Goal: Transaction & Acquisition: Download file/media

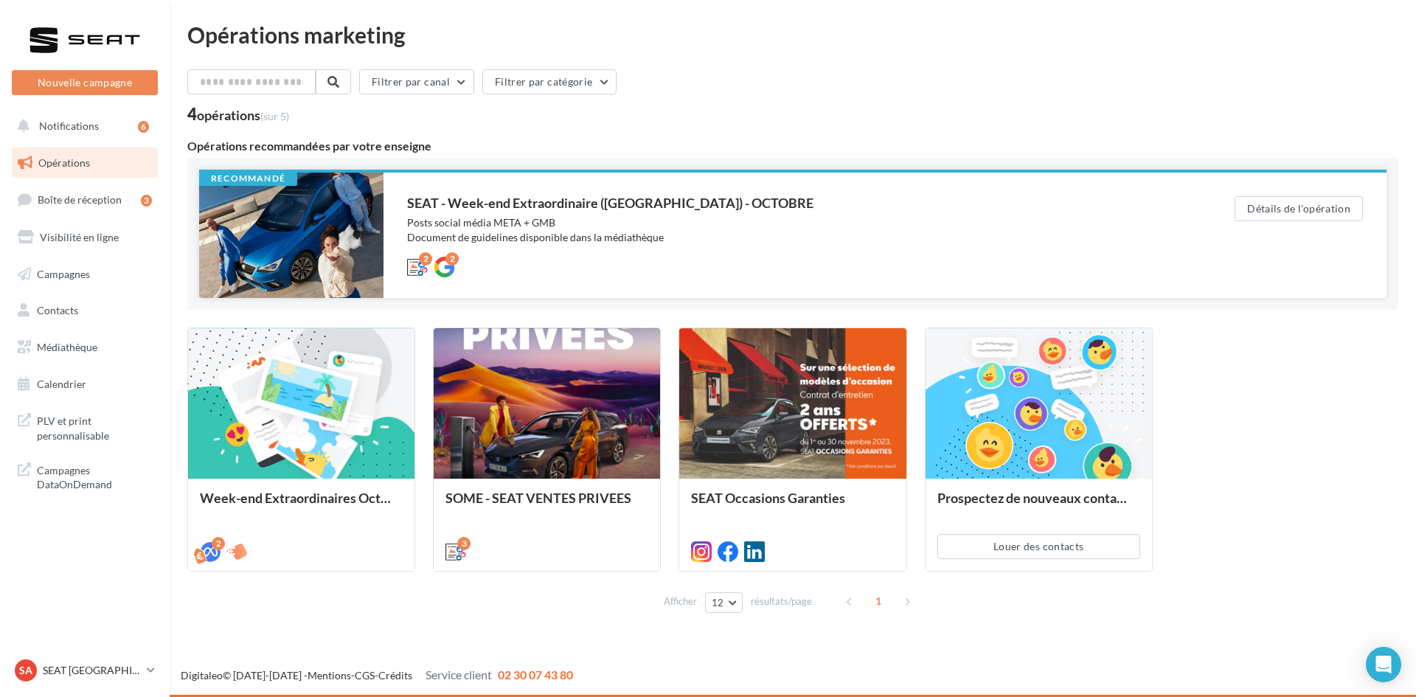
click at [613, 210] on div "SEAT - Week-end Extraordinaire ([GEOGRAPHIC_DATA]) - OCTOBRE" at bounding box center [791, 202] width 769 height 13
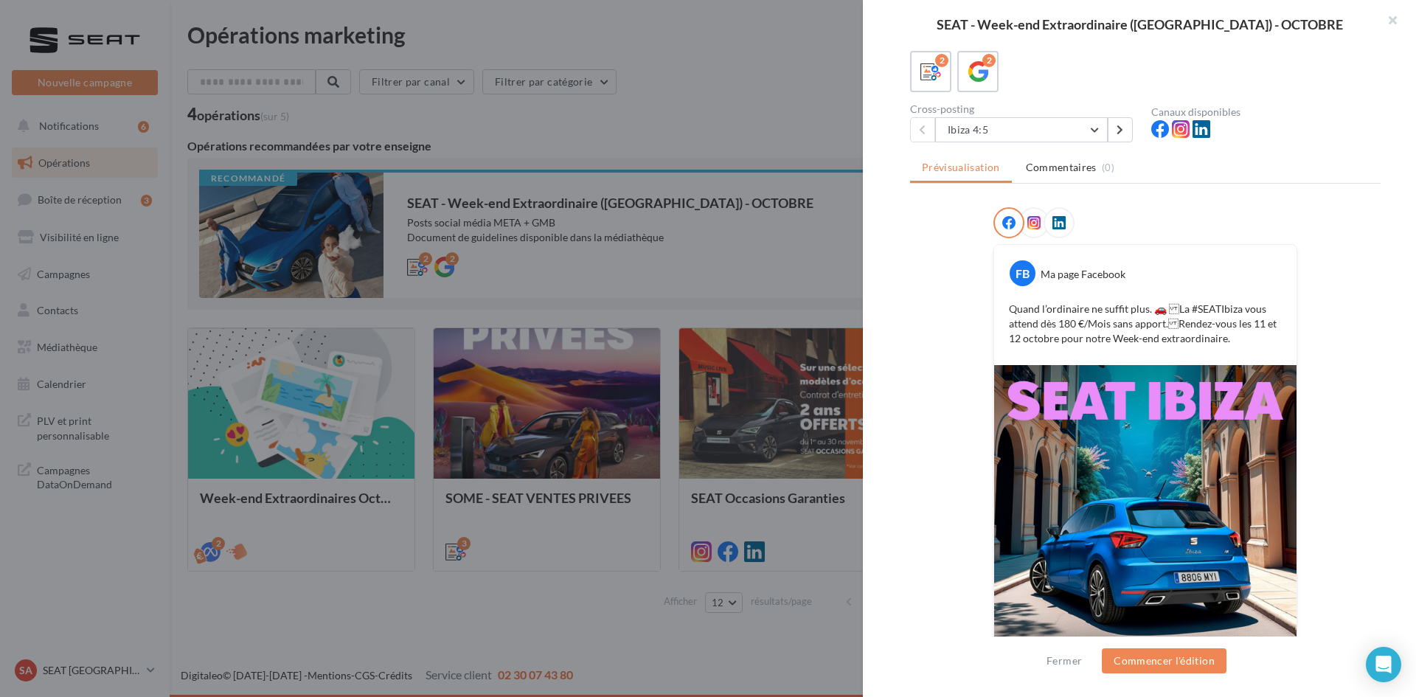
scroll to position [199, 0]
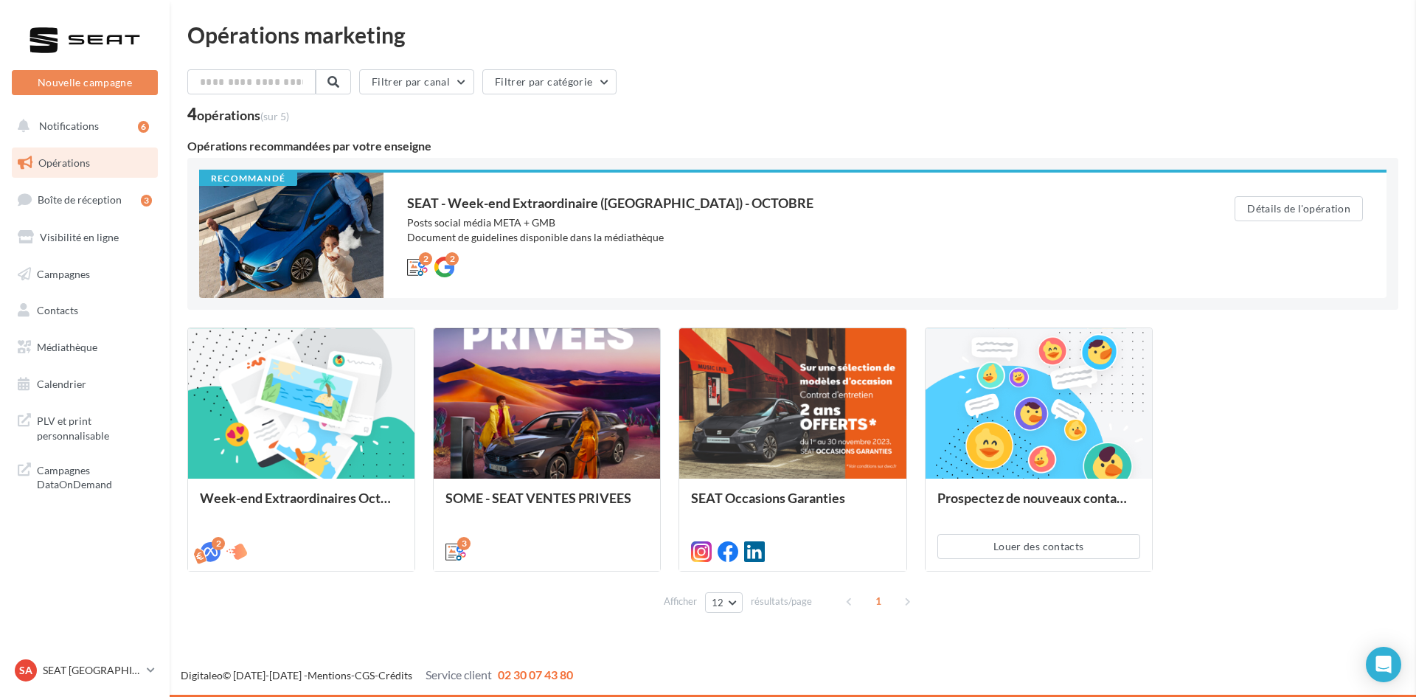
click at [80, 338] on link "Médiathèque" at bounding box center [85, 347] width 152 height 31
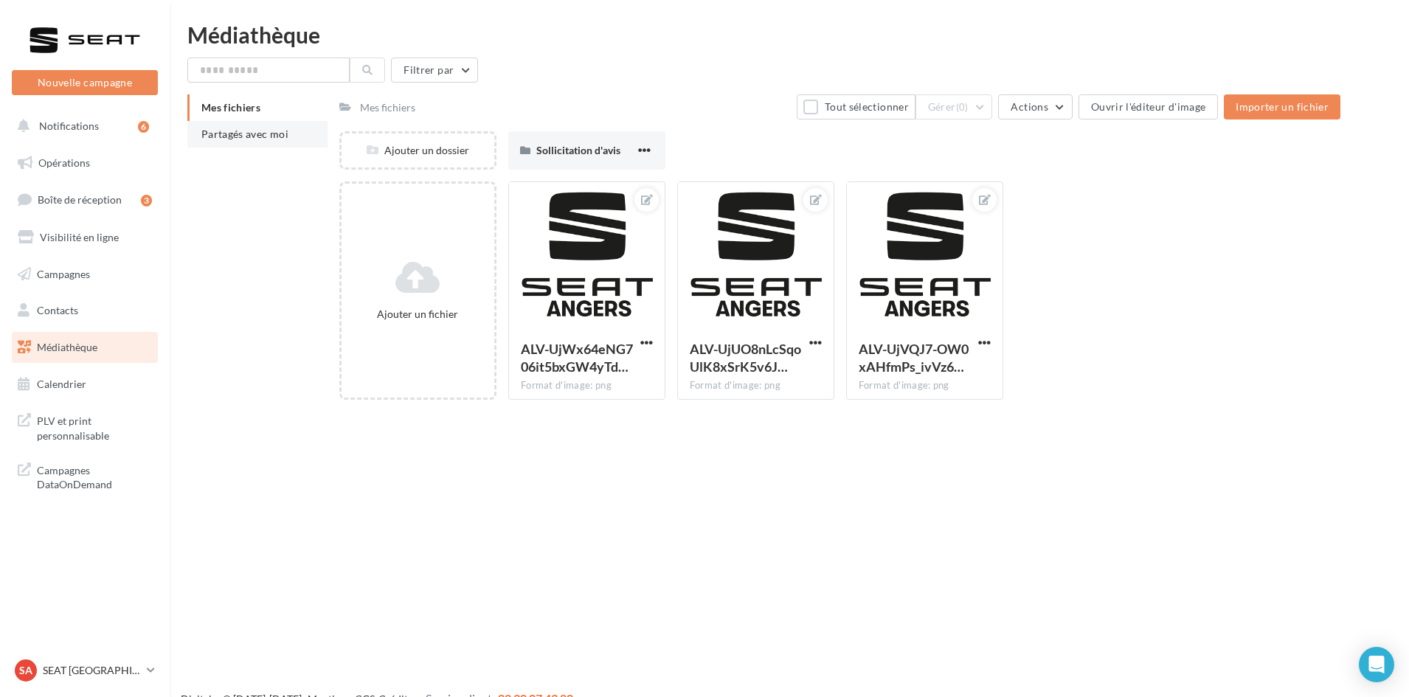
click at [191, 135] on li "Partagés avec moi" at bounding box center [257, 134] width 140 height 27
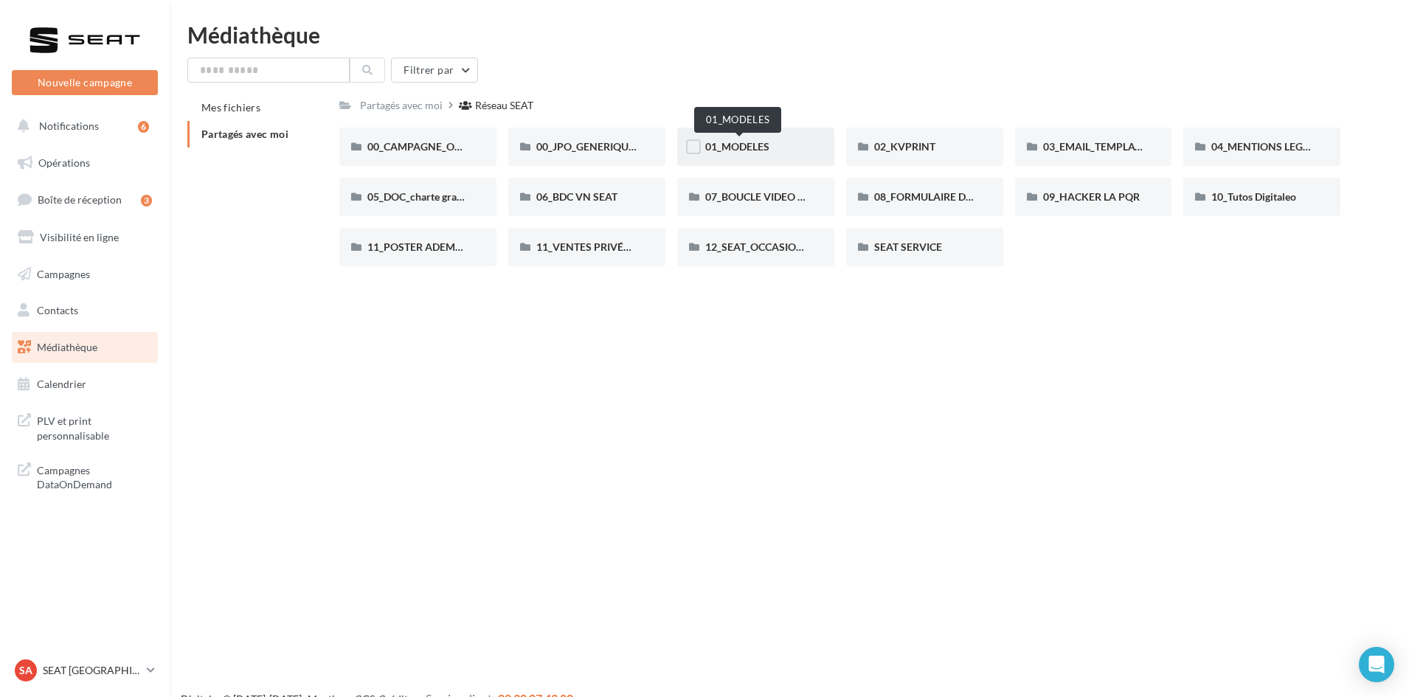
click at [744, 145] on span "01_MODELES" at bounding box center [737, 146] width 64 height 13
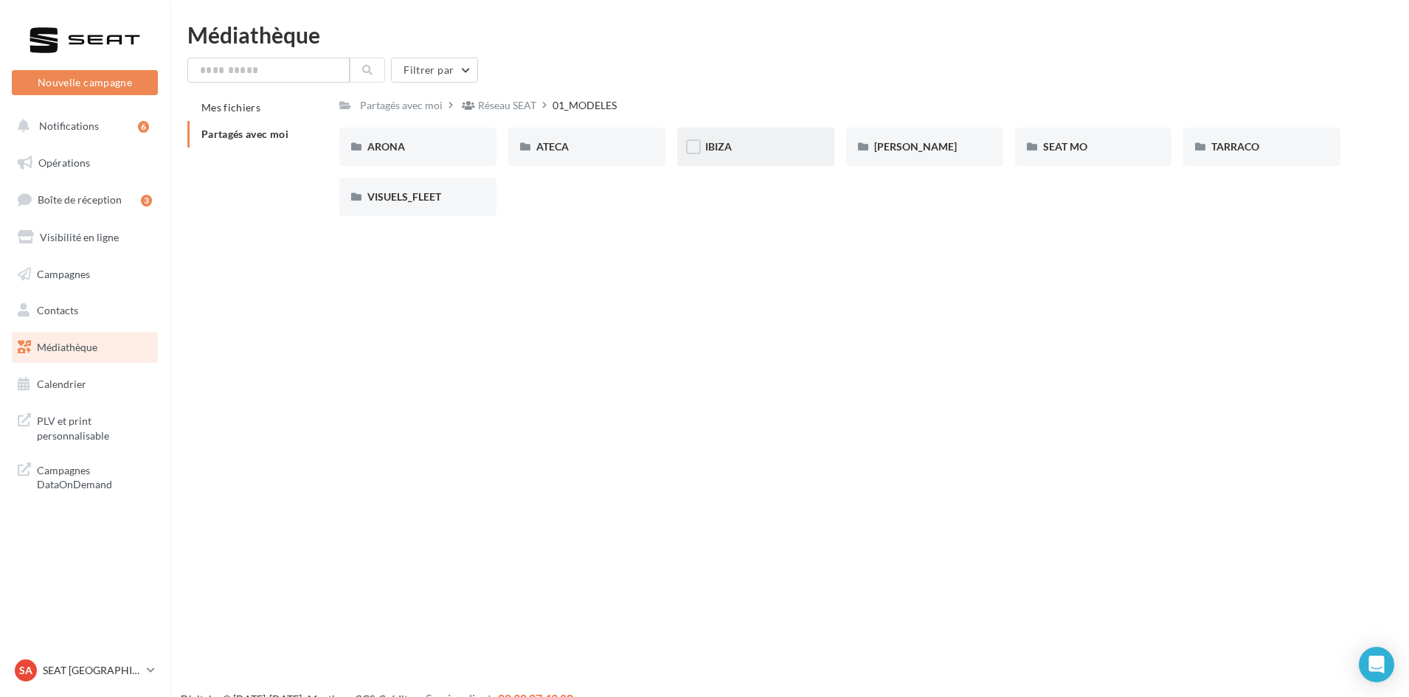
click at [780, 139] on div "IBIZA" at bounding box center [755, 147] width 157 height 38
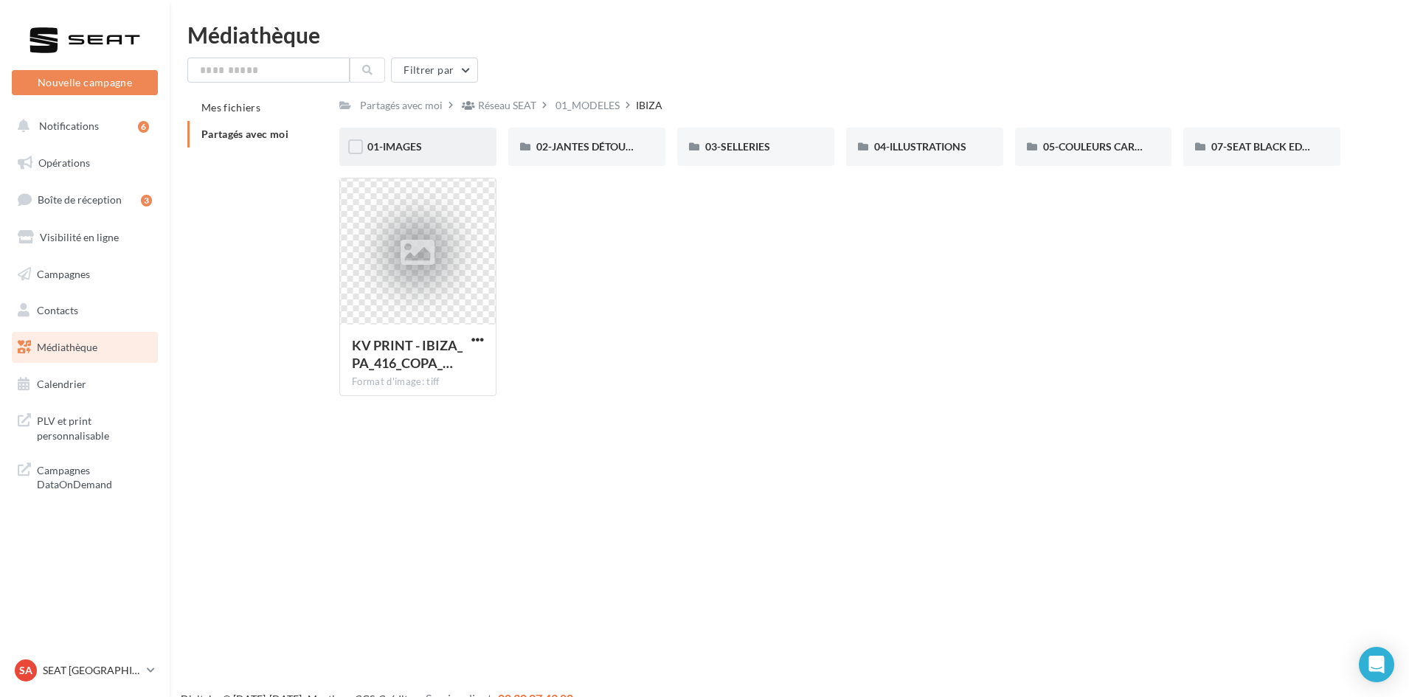
click at [416, 156] on div "01-IMAGES" at bounding box center [417, 147] width 157 height 38
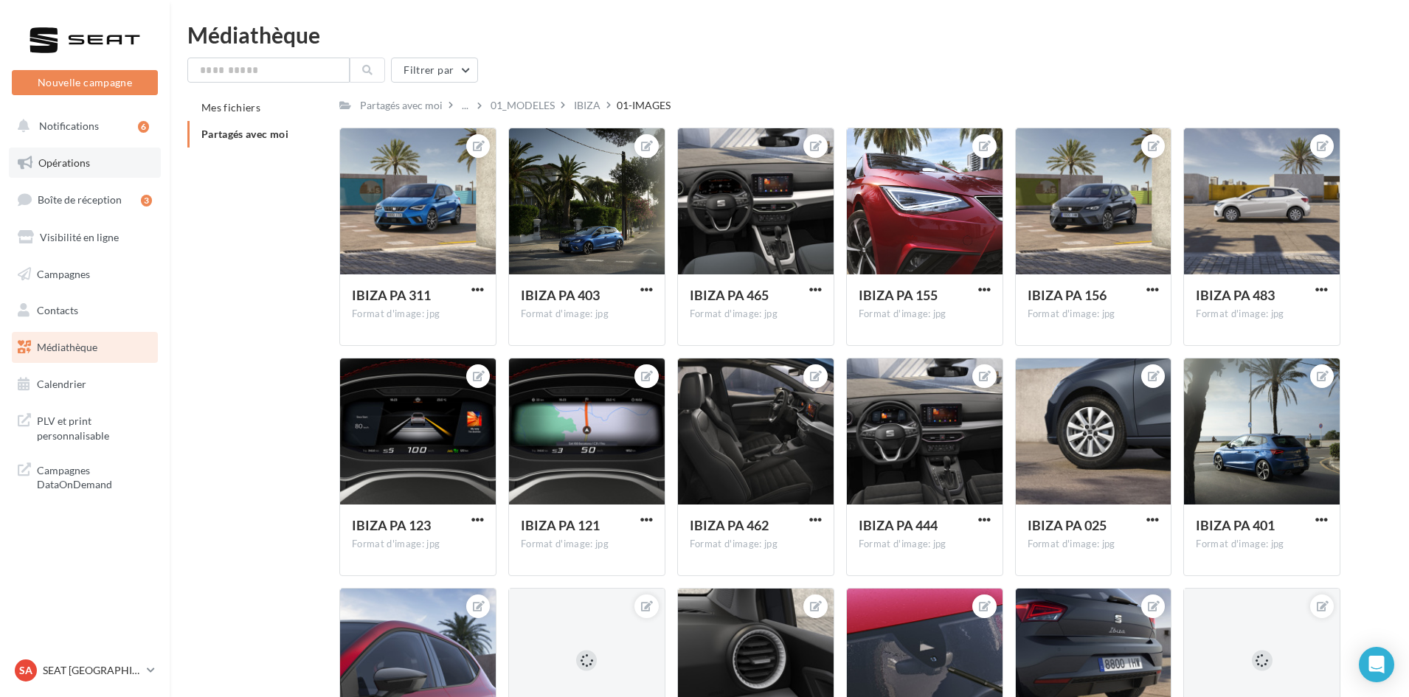
click at [87, 157] on span "Opérations" at bounding box center [64, 162] width 52 height 13
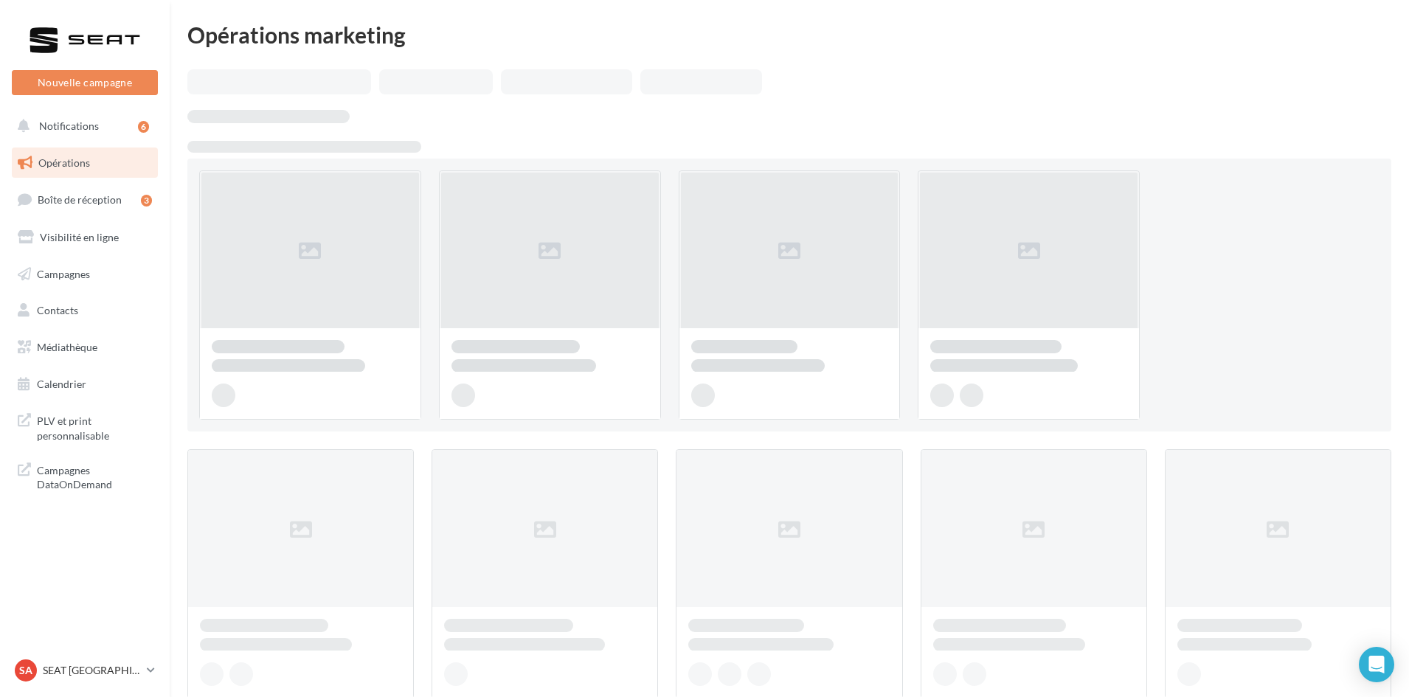
click at [114, 344] on link "Médiathèque" at bounding box center [85, 347] width 152 height 31
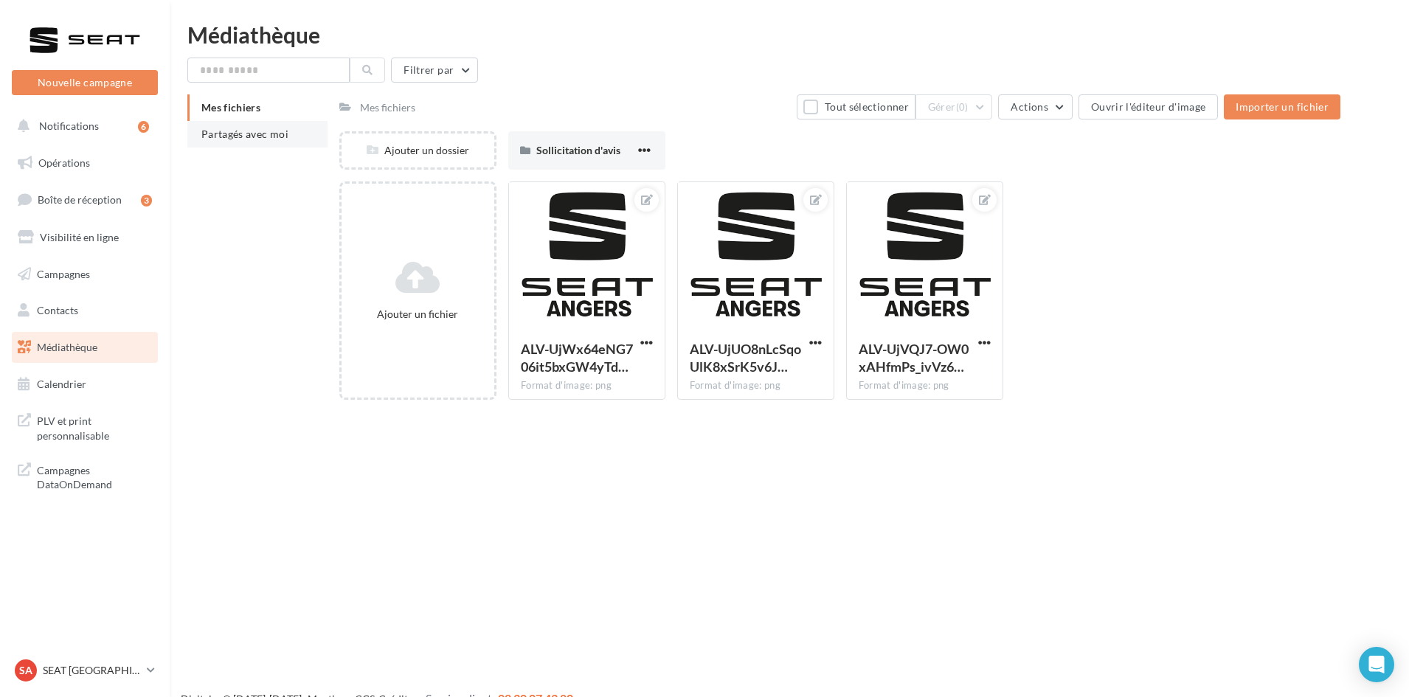
click at [230, 131] on span "Partagés avec moi" at bounding box center [244, 134] width 87 height 13
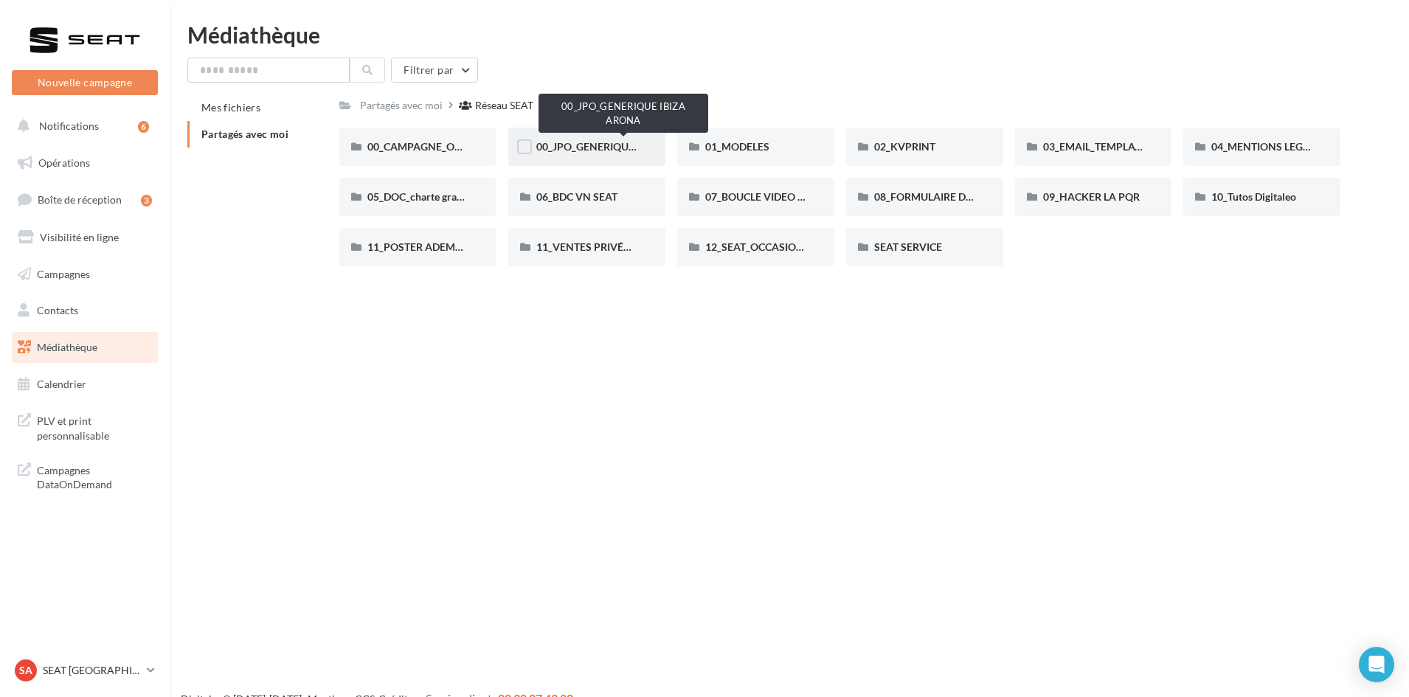
click at [623, 143] on span "00_JPO_GENERIQUE IBIZA ARONA" at bounding box center [619, 146] width 167 height 13
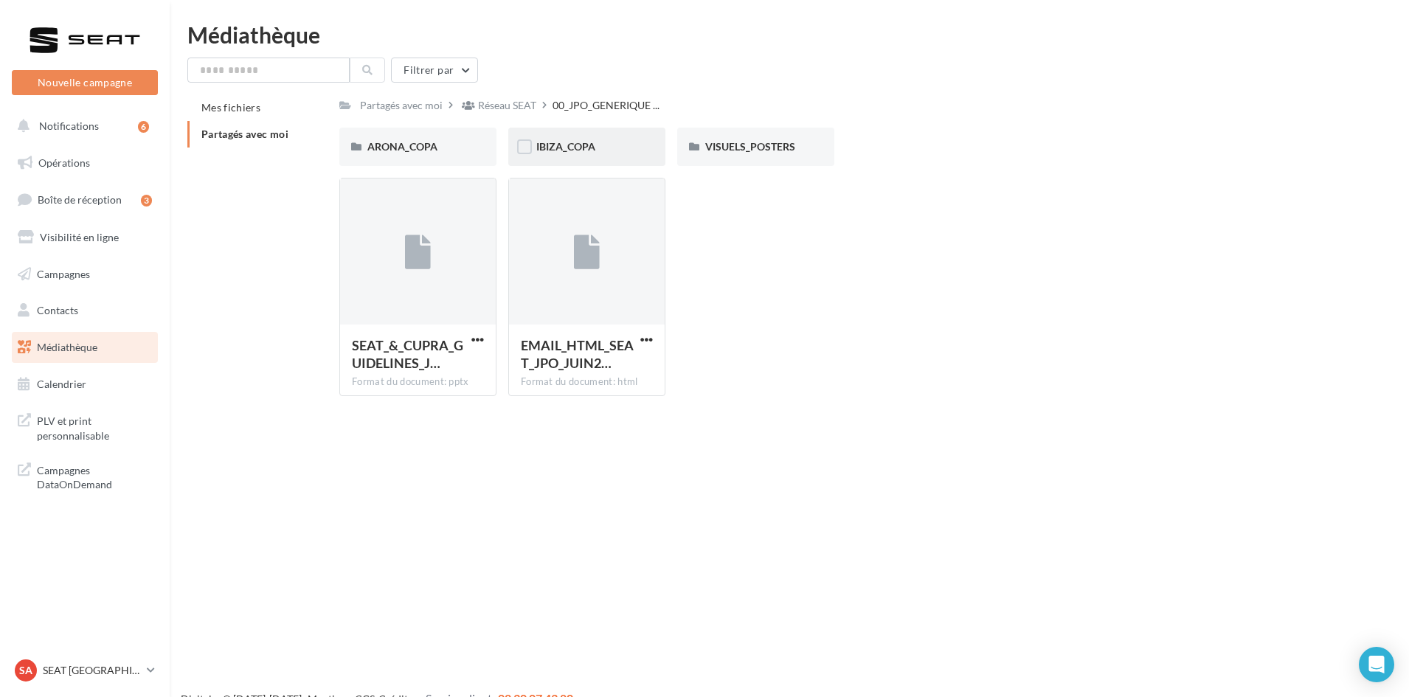
click at [620, 143] on div "IBIZA_COPA" at bounding box center [586, 146] width 101 height 15
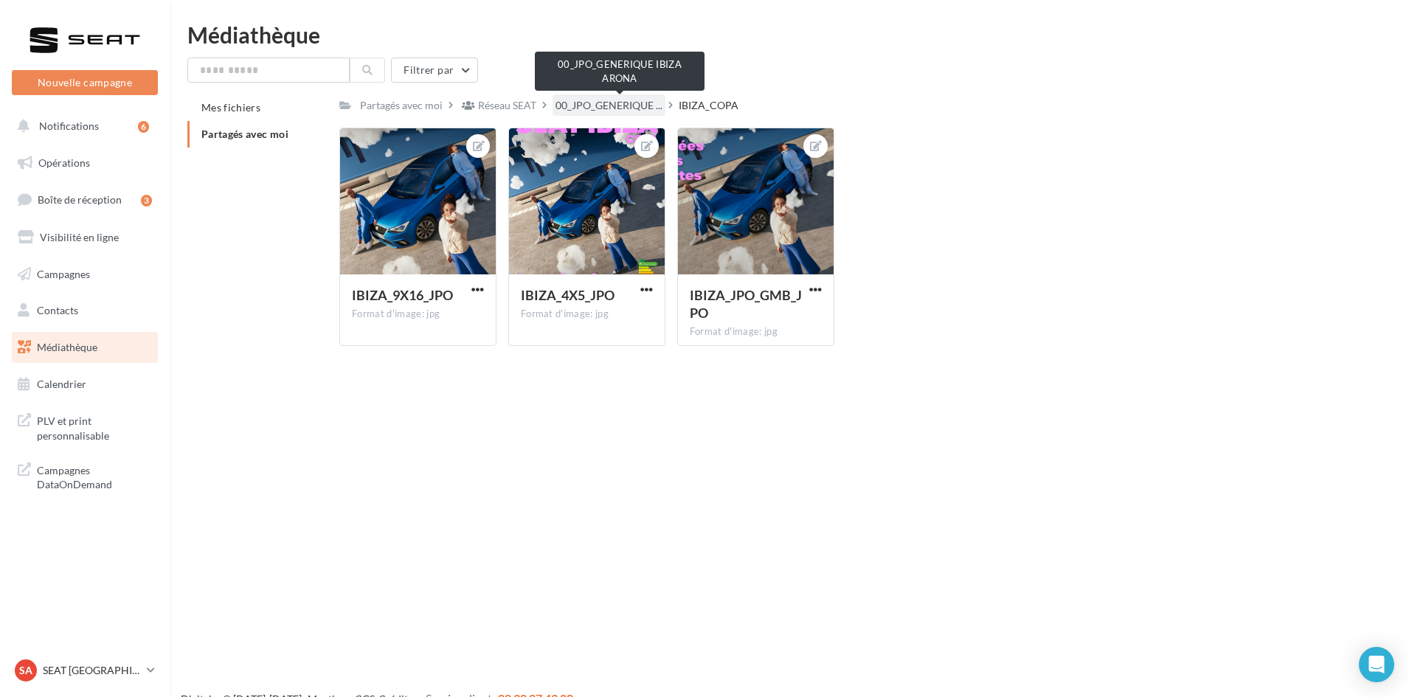
drag, startPoint x: 584, startPoint y: 111, endPoint x: 585, endPoint y: 123, distance: 11.9
click at [584, 111] on span "00_JPO_GENERIQUE ..." at bounding box center [608, 105] width 107 height 15
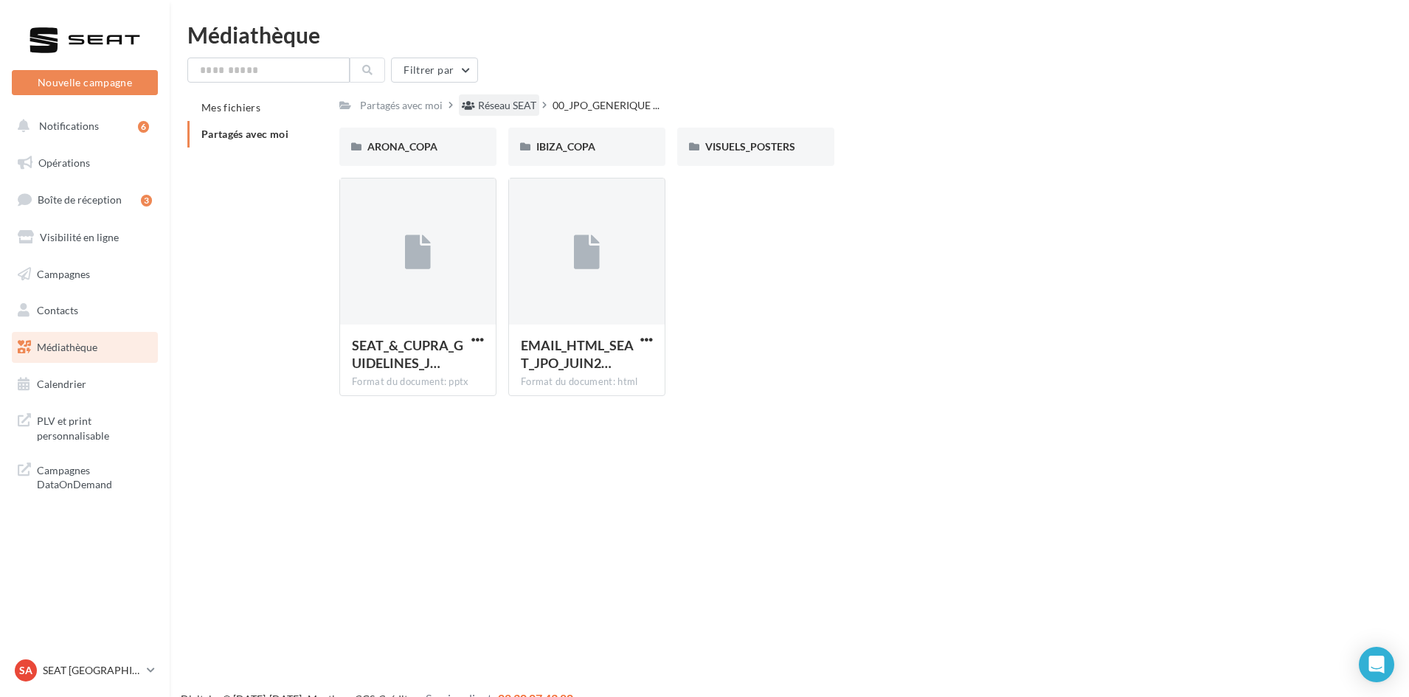
click at [525, 96] on div "Réseau SEAT" at bounding box center [499, 104] width 80 height 21
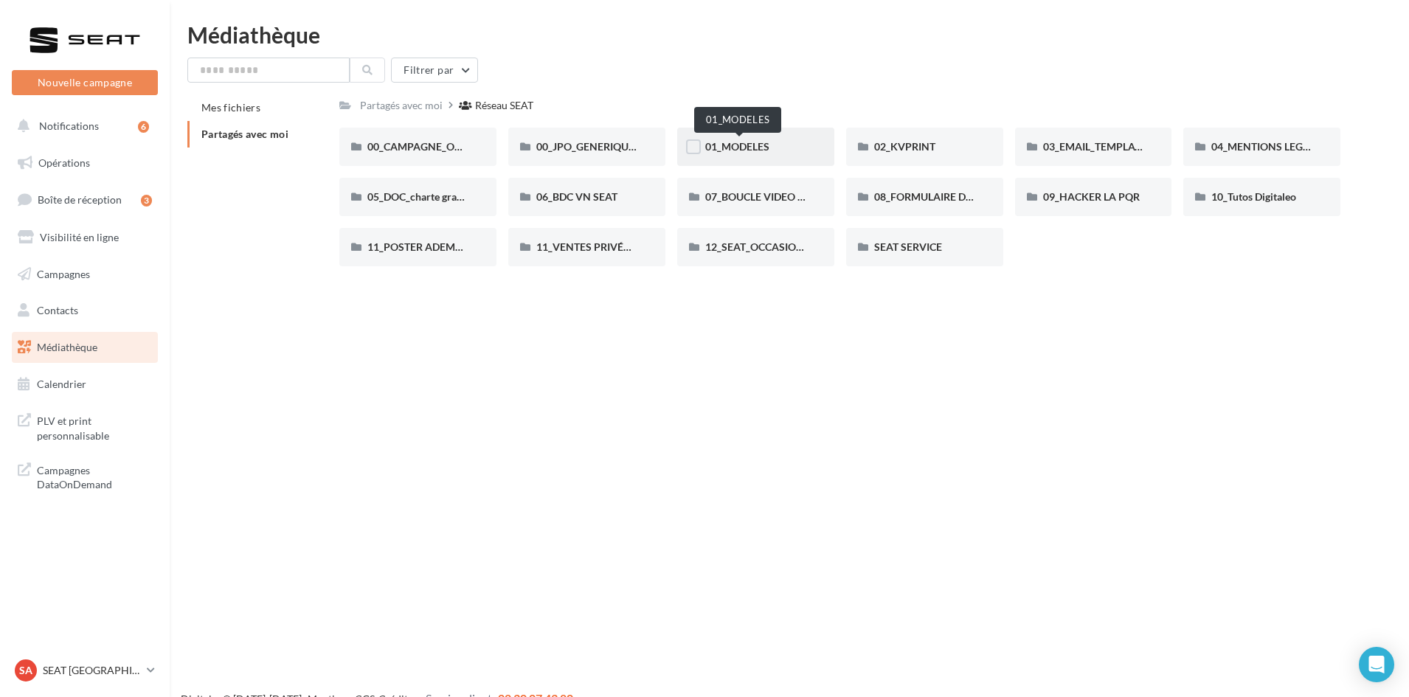
click at [757, 150] on span "01_MODELES" at bounding box center [737, 146] width 64 height 13
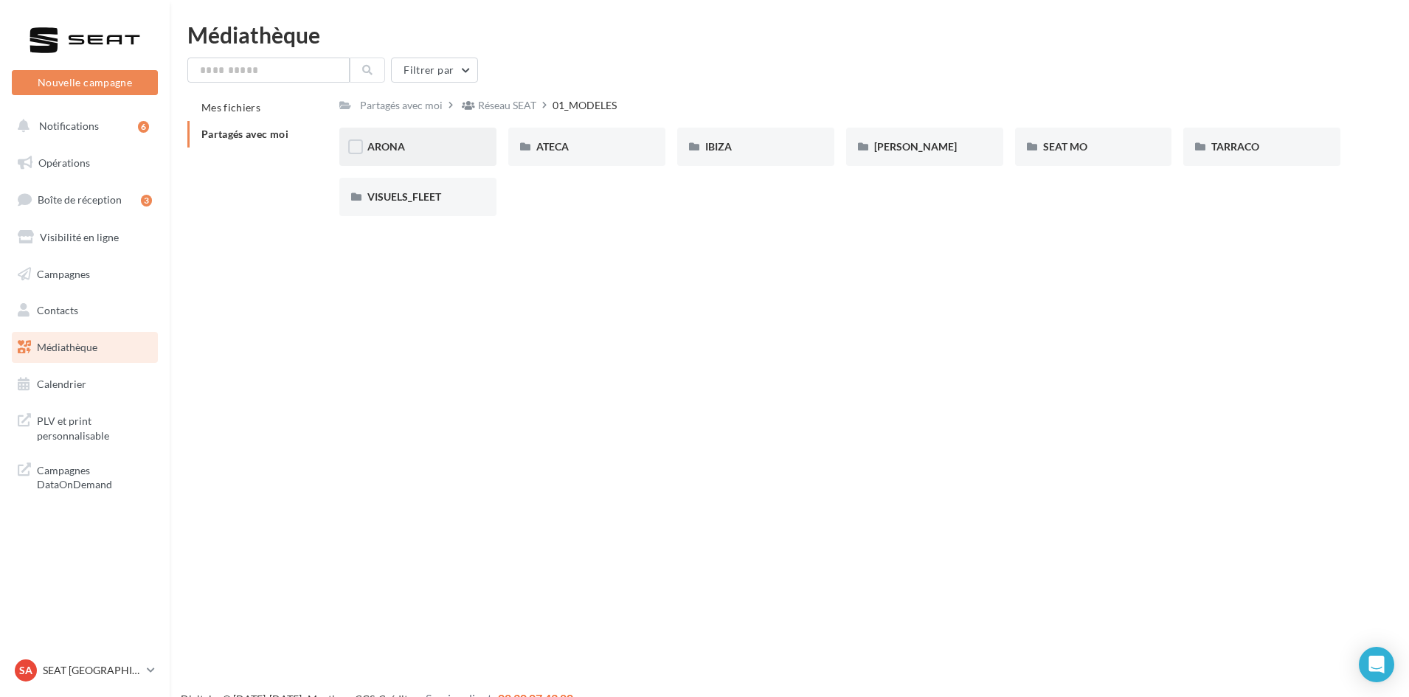
click at [463, 150] on div "ARONA" at bounding box center [417, 146] width 101 height 15
click at [463, 150] on div "01-IMAGES" at bounding box center [417, 146] width 101 height 15
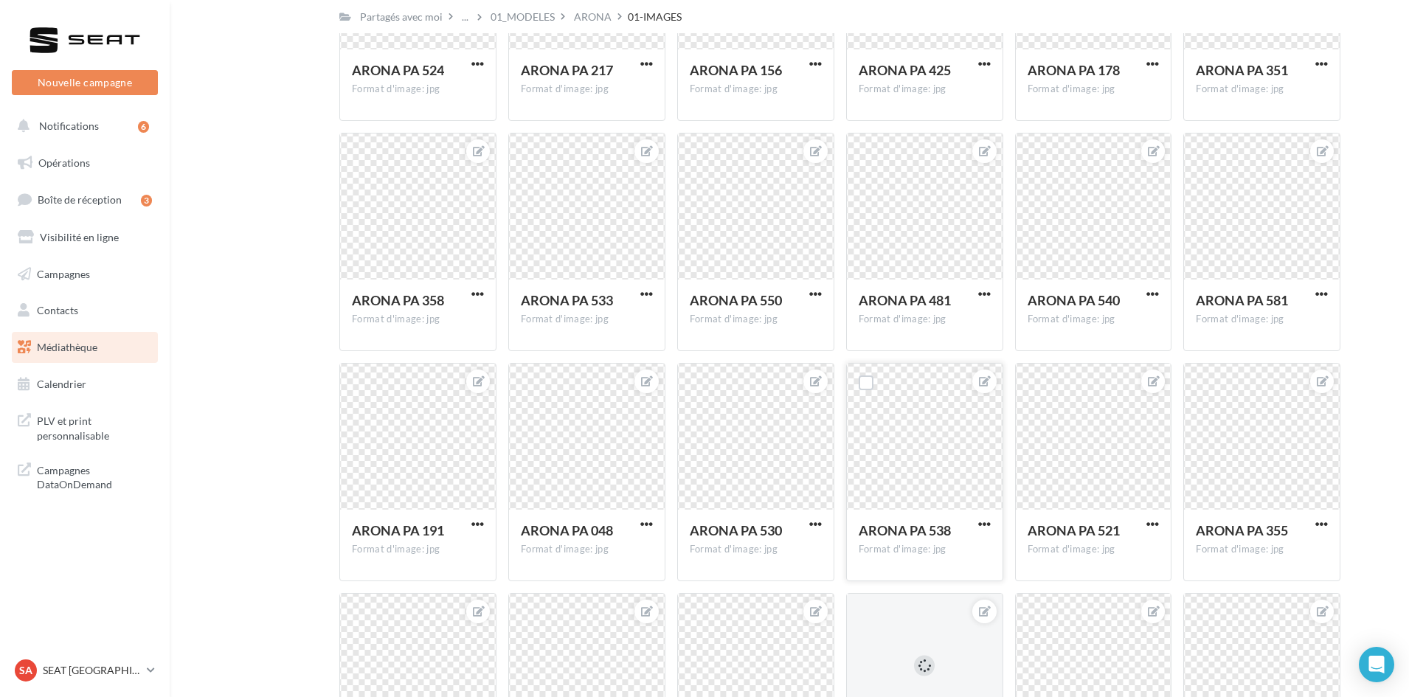
scroll to position [4669, 0]
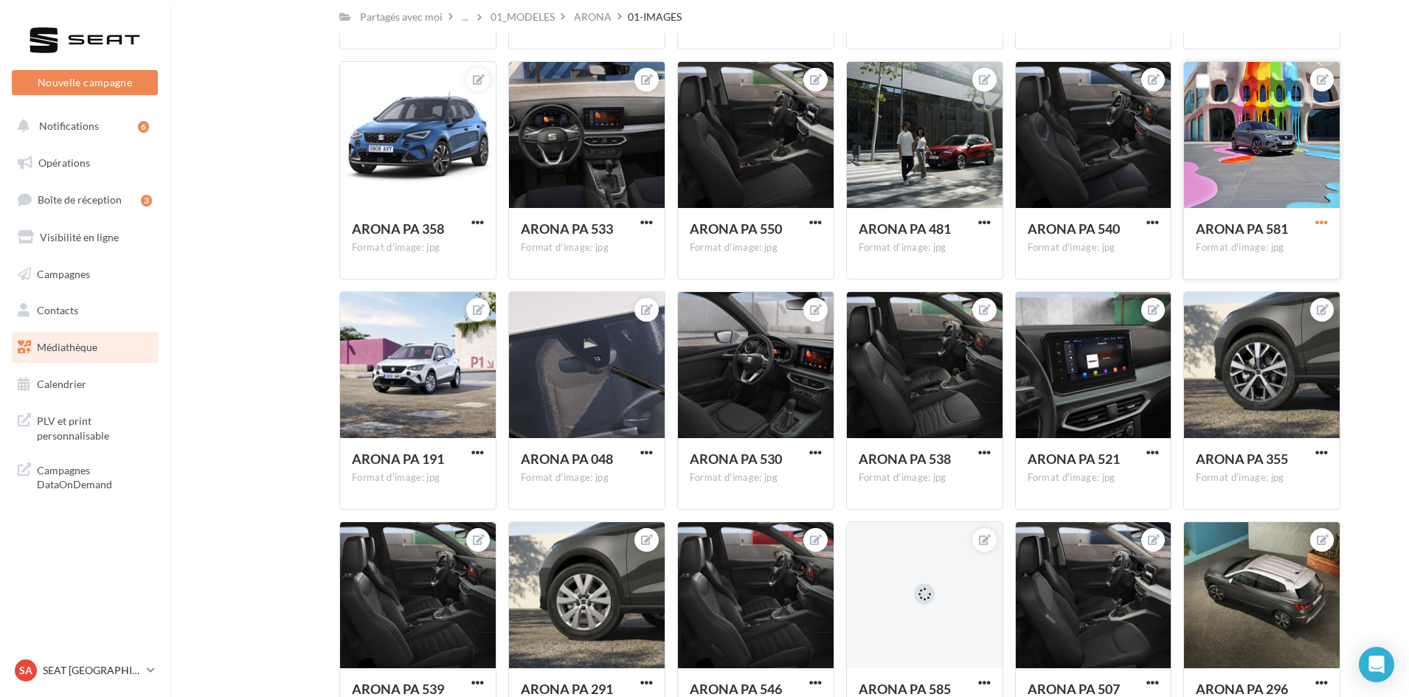
click at [1322, 221] on span "button" at bounding box center [1321, 222] width 13 height 13
click at [1275, 299] on button "Télécharger" at bounding box center [1253, 290] width 156 height 38
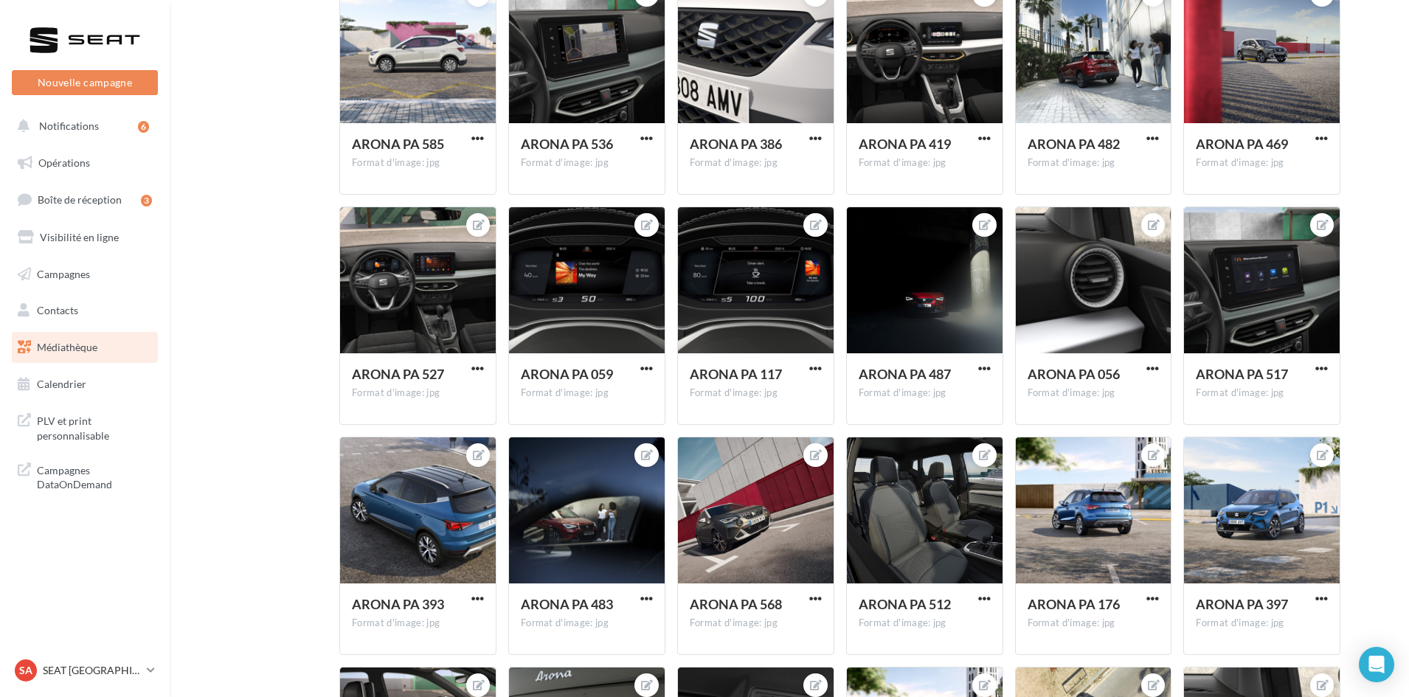
scroll to position [0, 0]
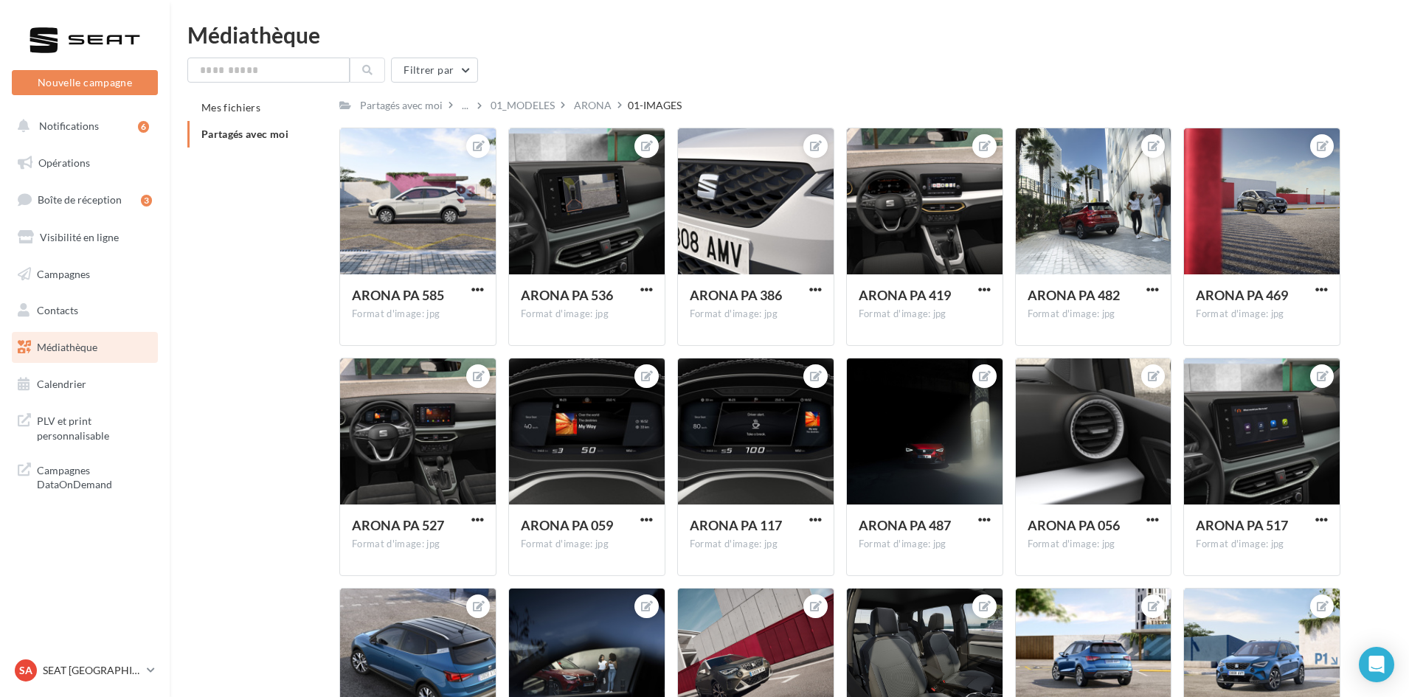
click at [600, 100] on div "ARONA" at bounding box center [593, 105] width 38 height 15
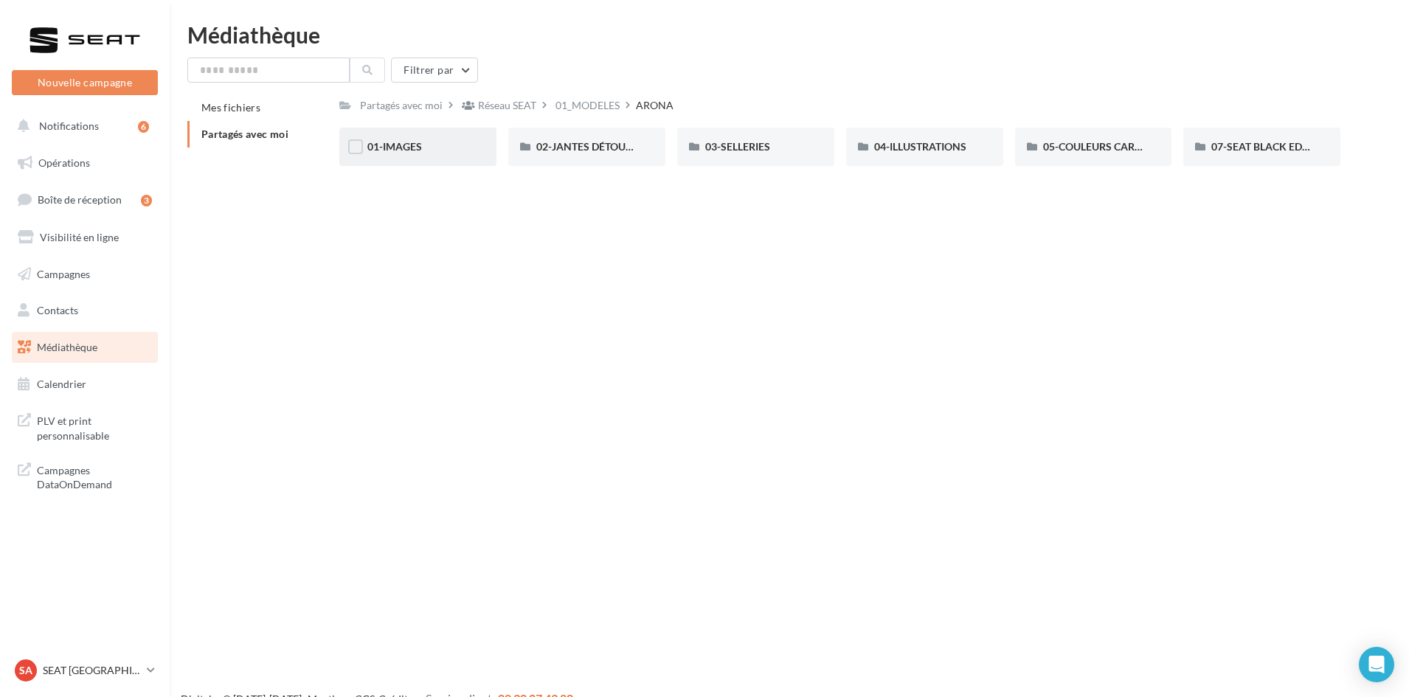
click at [412, 153] on span "01-IMAGES" at bounding box center [394, 146] width 55 height 13
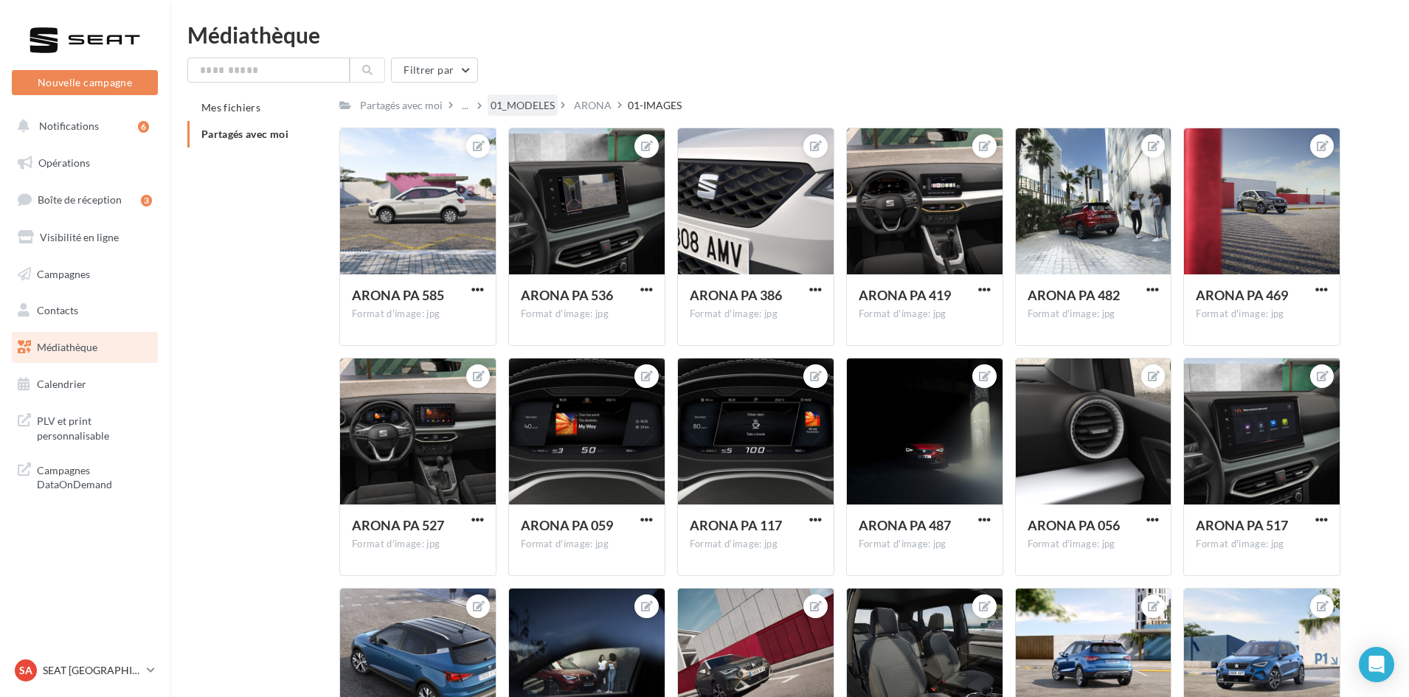
click at [534, 98] on div "01_MODELES" at bounding box center [523, 105] width 64 height 15
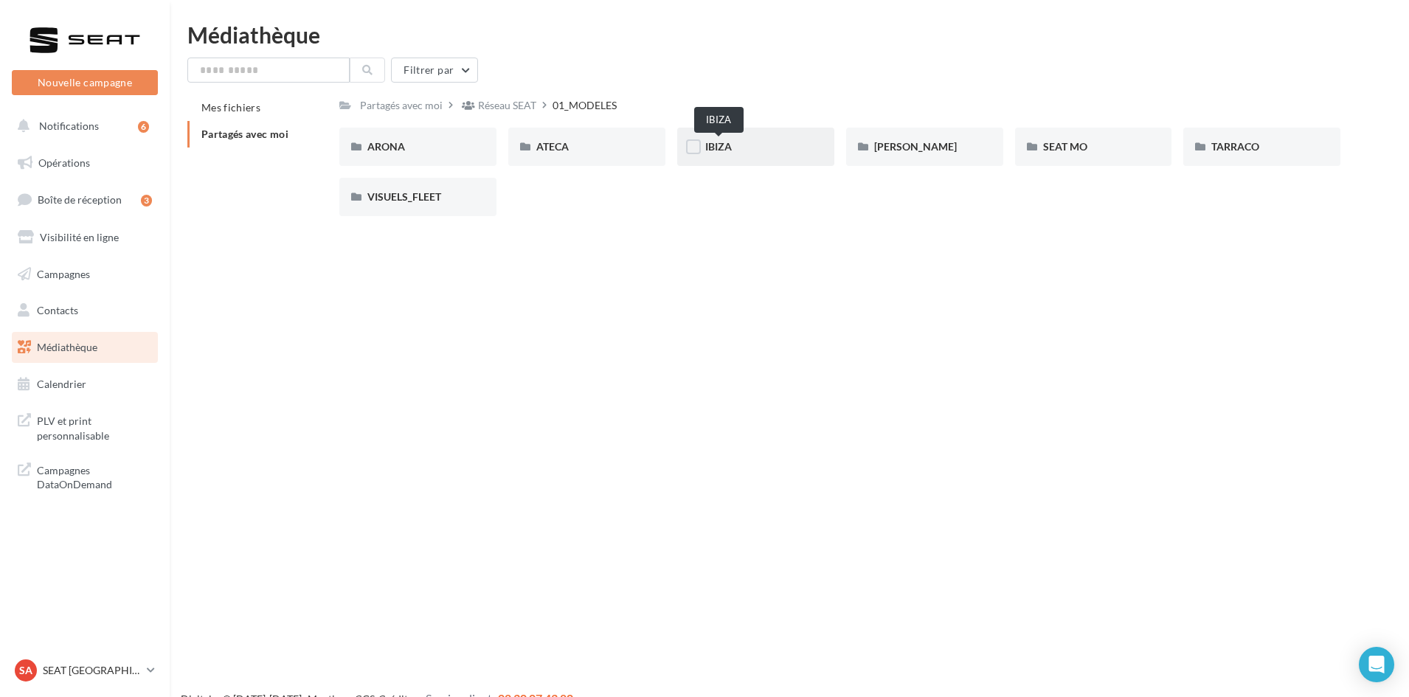
click at [731, 145] on span "IBIZA" at bounding box center [718, 146] width 27 height 13
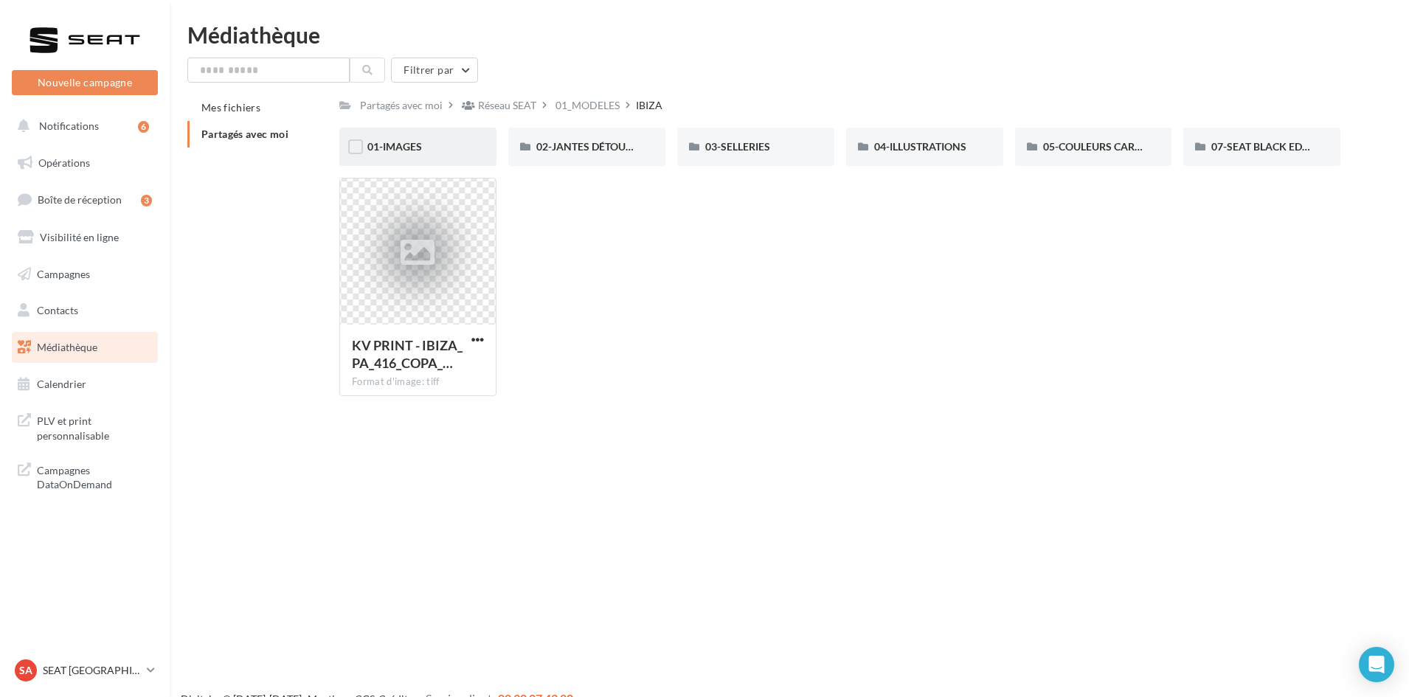
click at [421, 139] on div "01-IMAGES" at bounding box center [417, 146] width 101 height 15
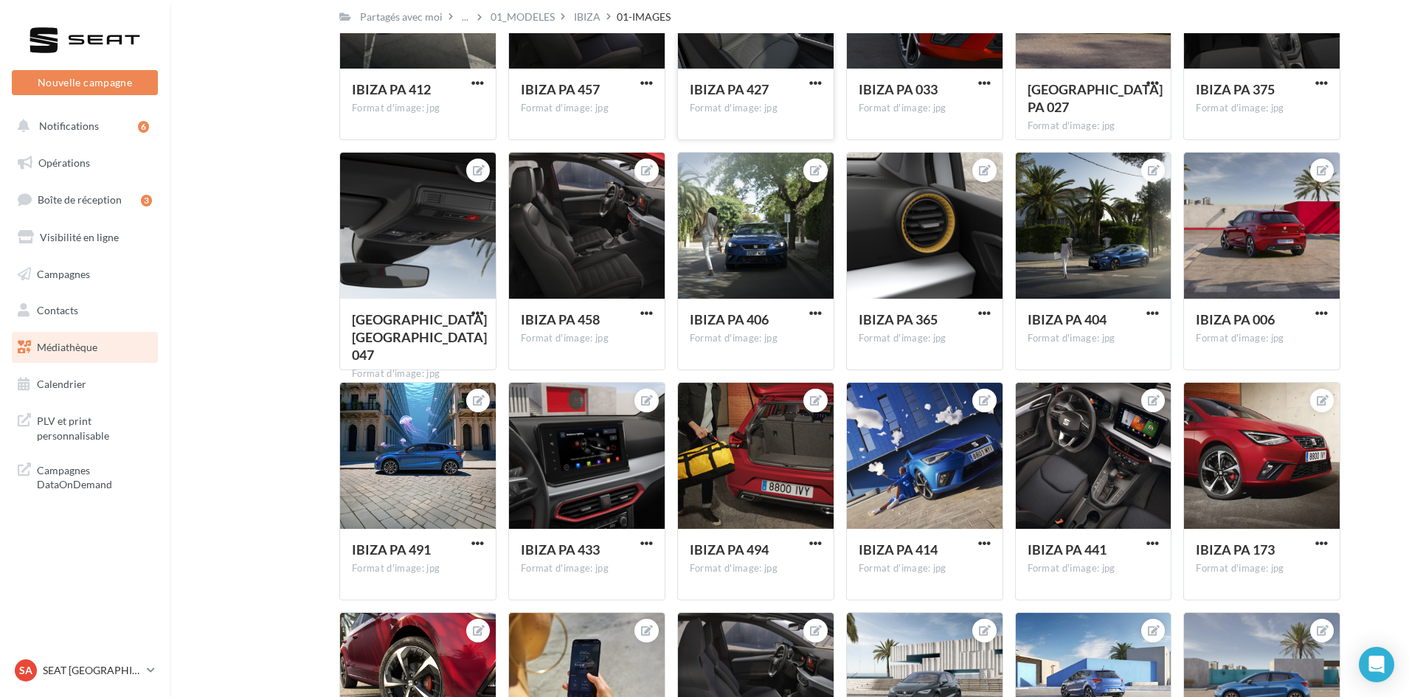
scroll to position [4279, 0]
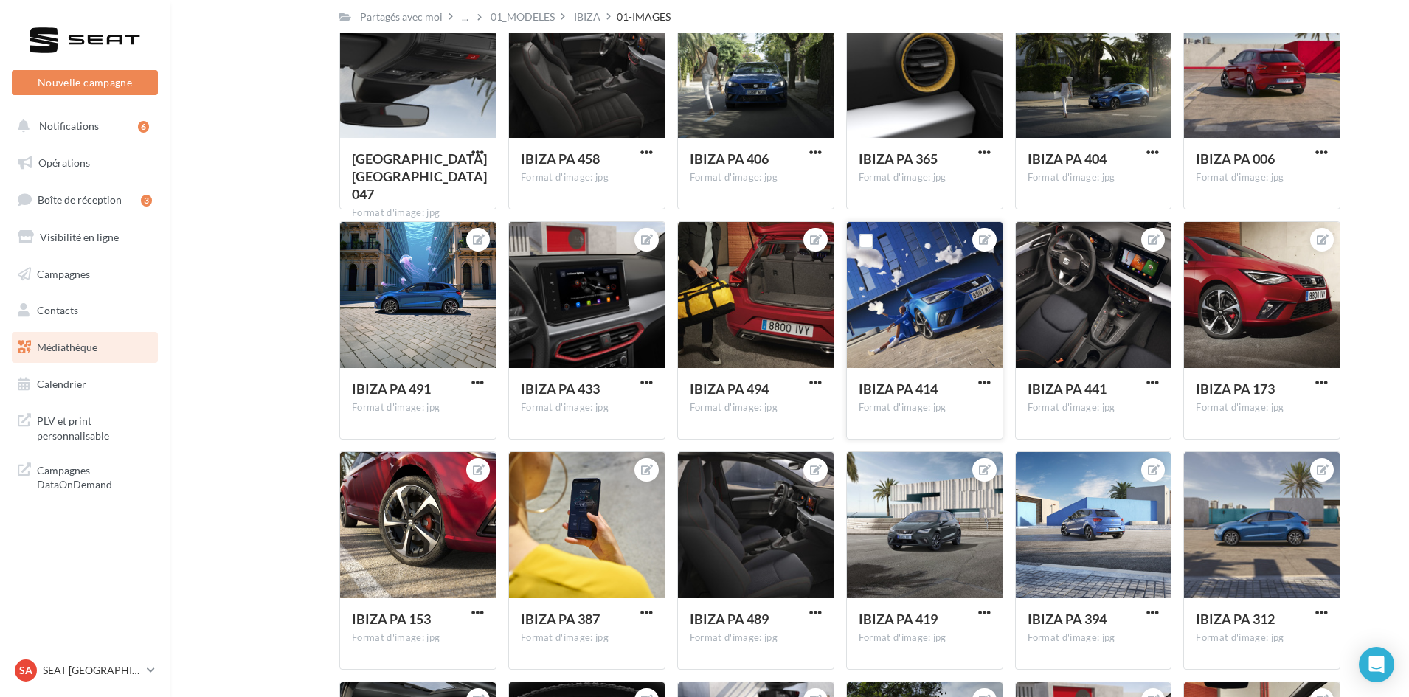
click at [991, 382] on button "button" at bounding box center [984, 383] width 18 height 15
click at [941, 439] on button "Télécharger" at bounding box center [916, 451] width 156 height 38
